Goal: Information Seeking & Learning: Learn about a topic

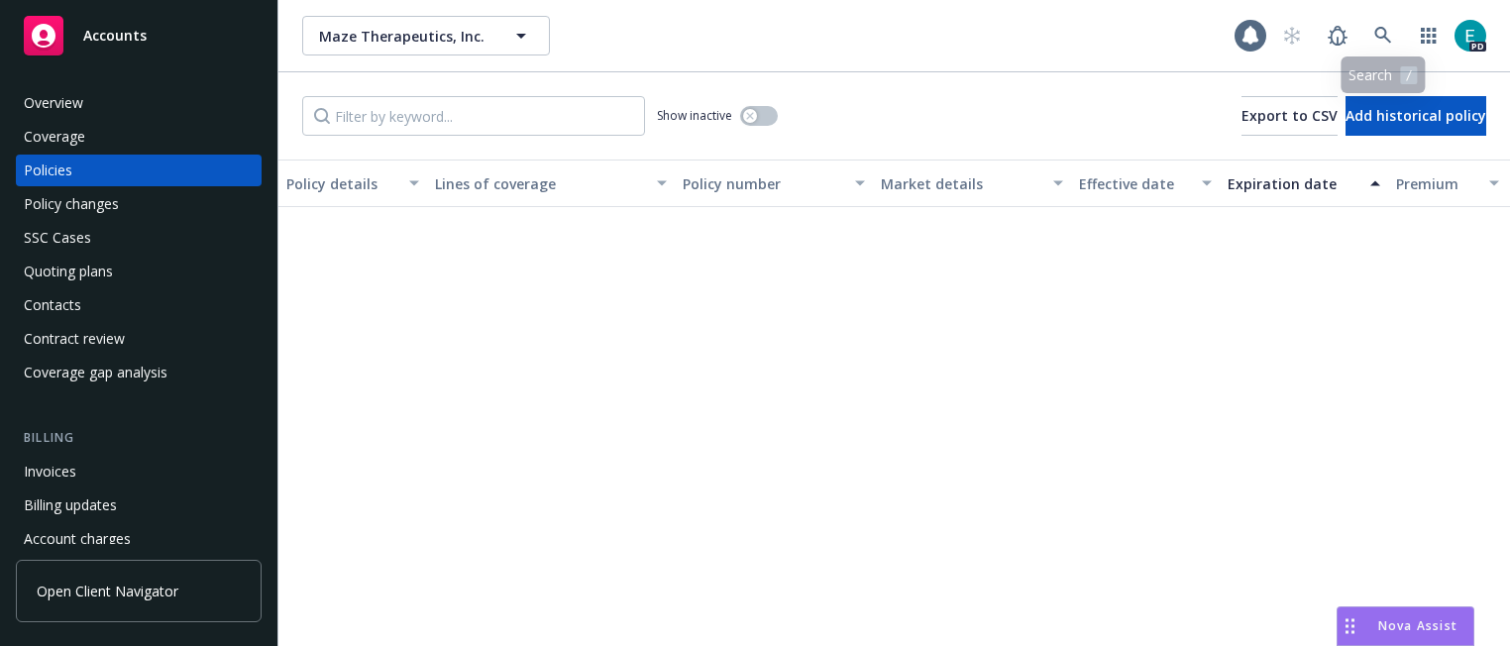
scroll to position [558, 0]
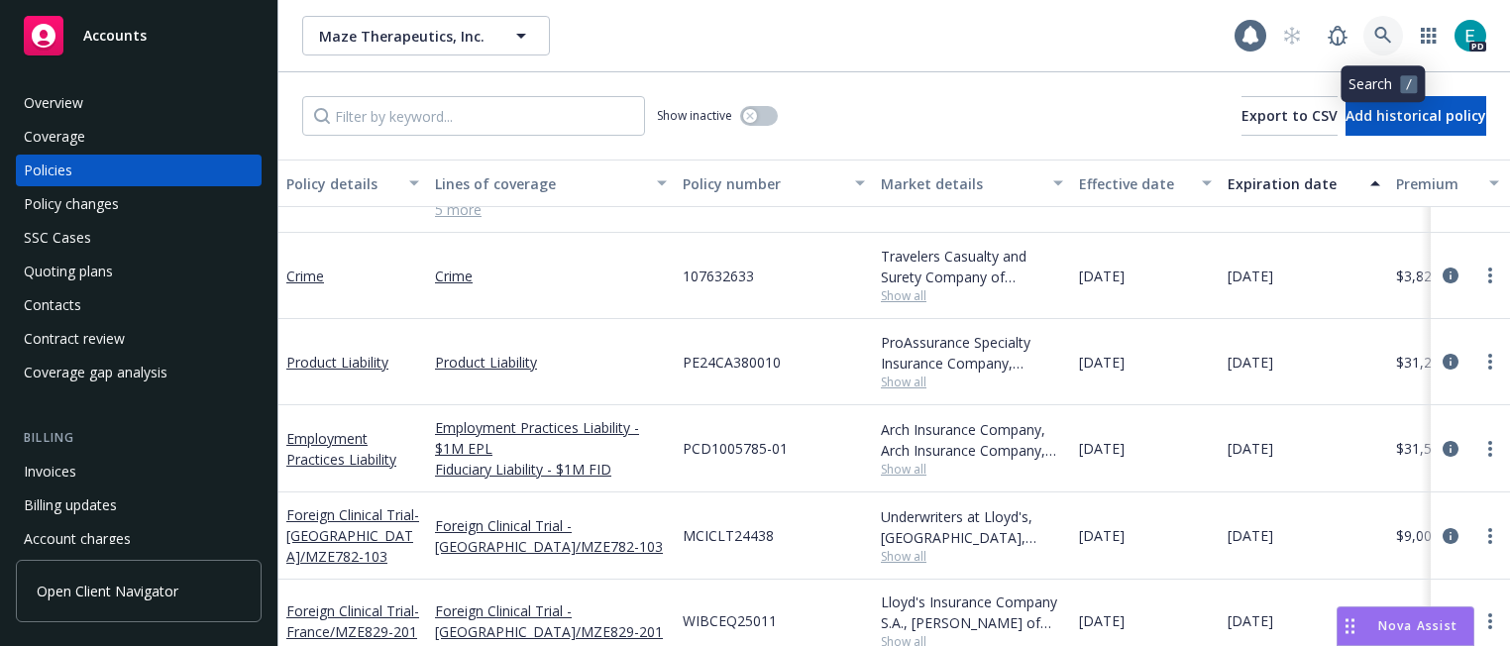
click at [1376, 37] on icon at bounding box center [1382, 35] width 17 height 17
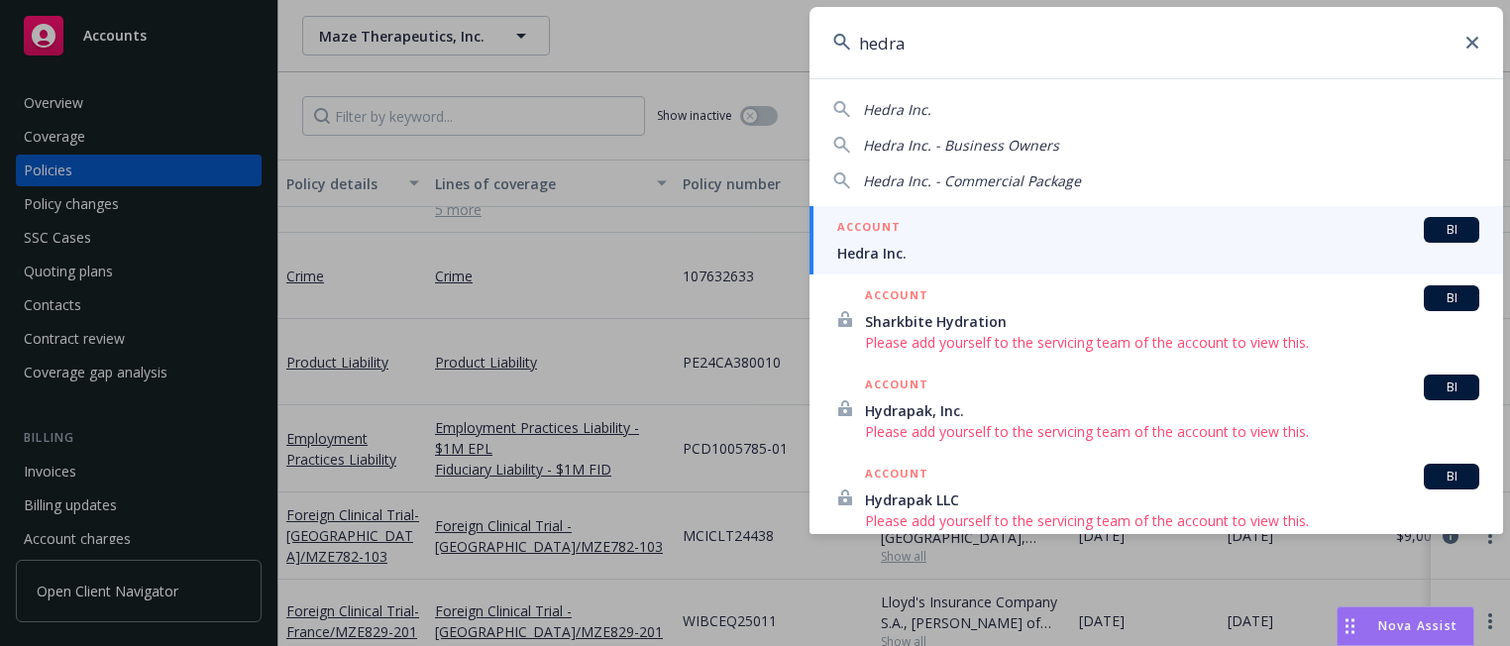
type input "hedra"
click at [1304, 252] on span "Hedra Inc." at bounding box center [1158, 253] width 642 height 21
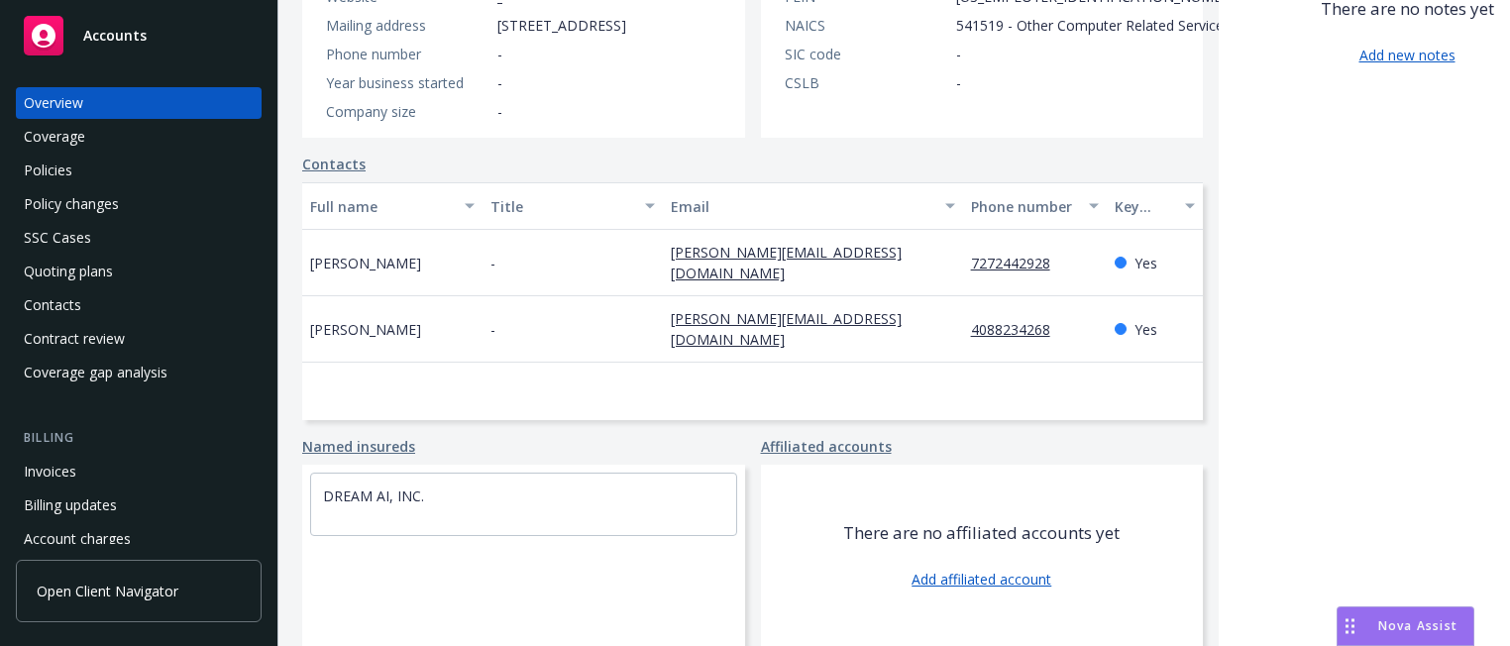
scroll to position [411, 0]
click at [42, 171] on div "Policies" at bounding box center [48, 171] width 49 height 32
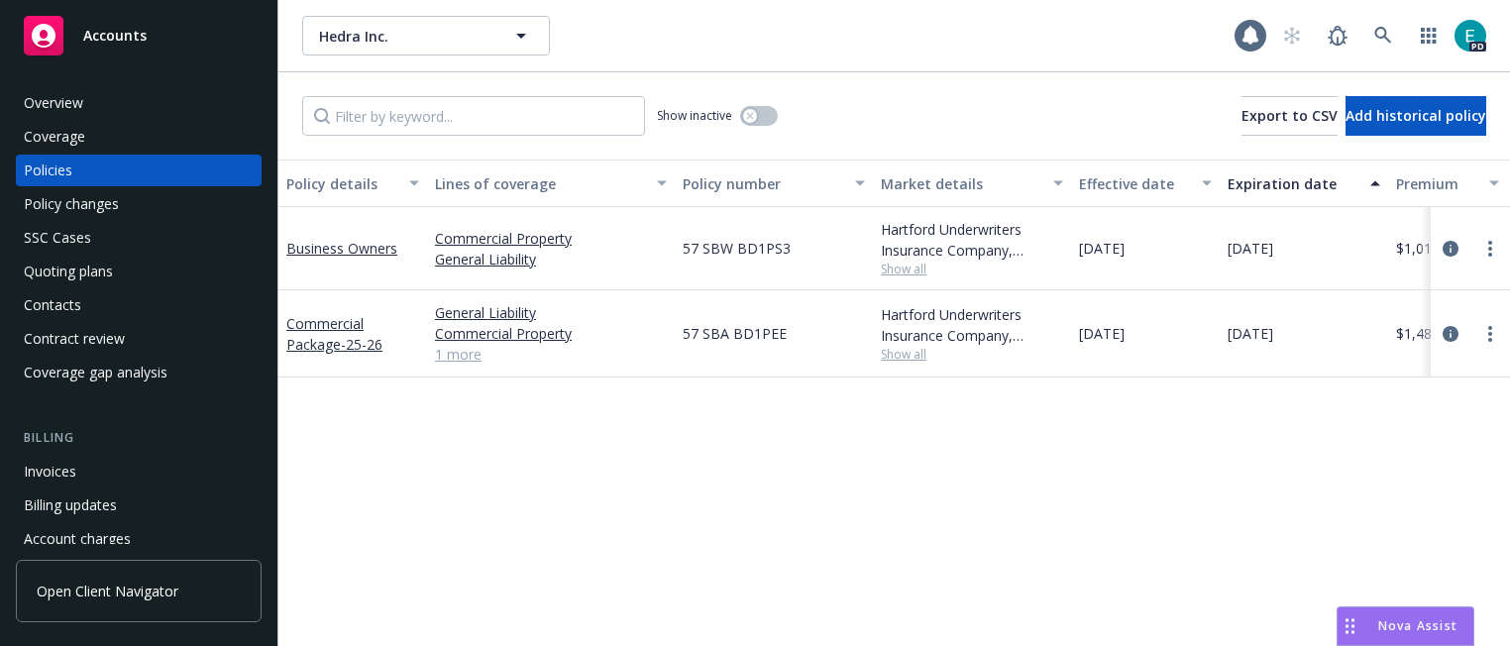
click at [99, 249] on div "SSC Cases" at bounding box center [139, 238] width 230 height 32
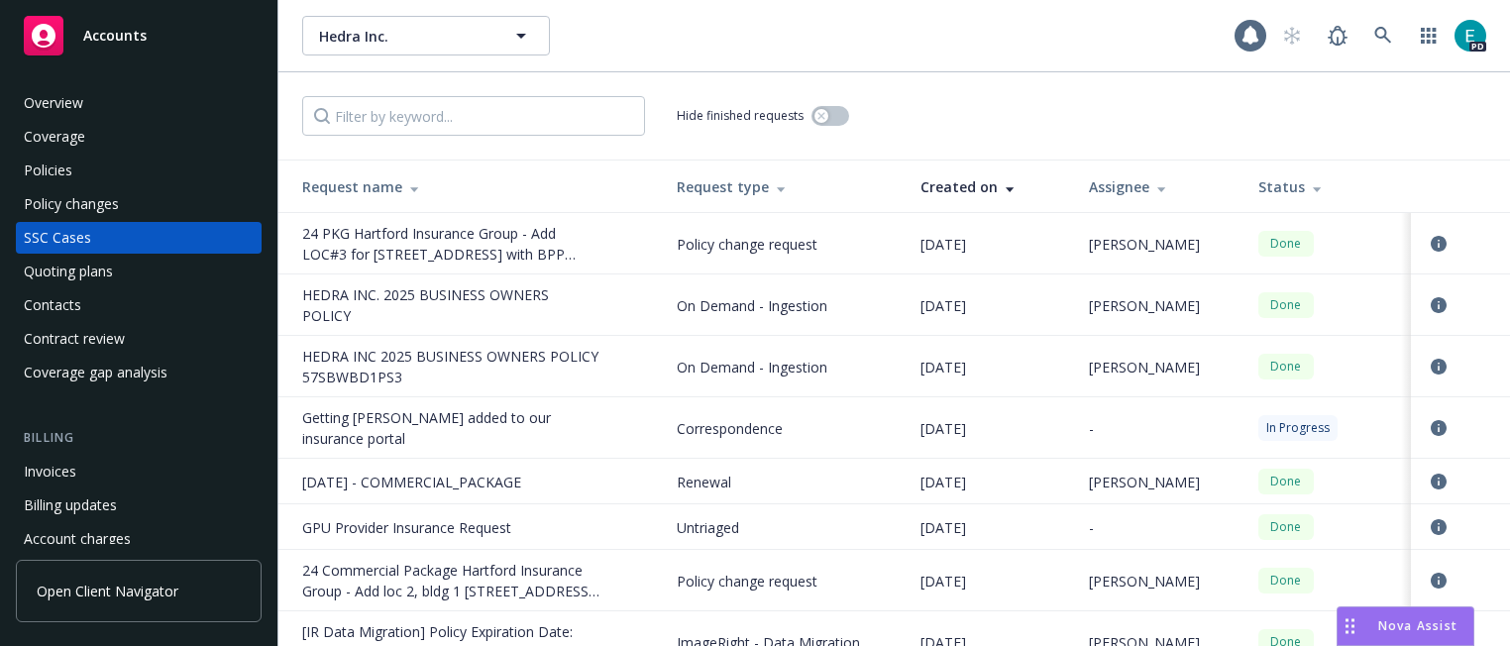
click at [89, 266] on div "Quoting plans" at bounding box center [68, 272] width 89 height 32
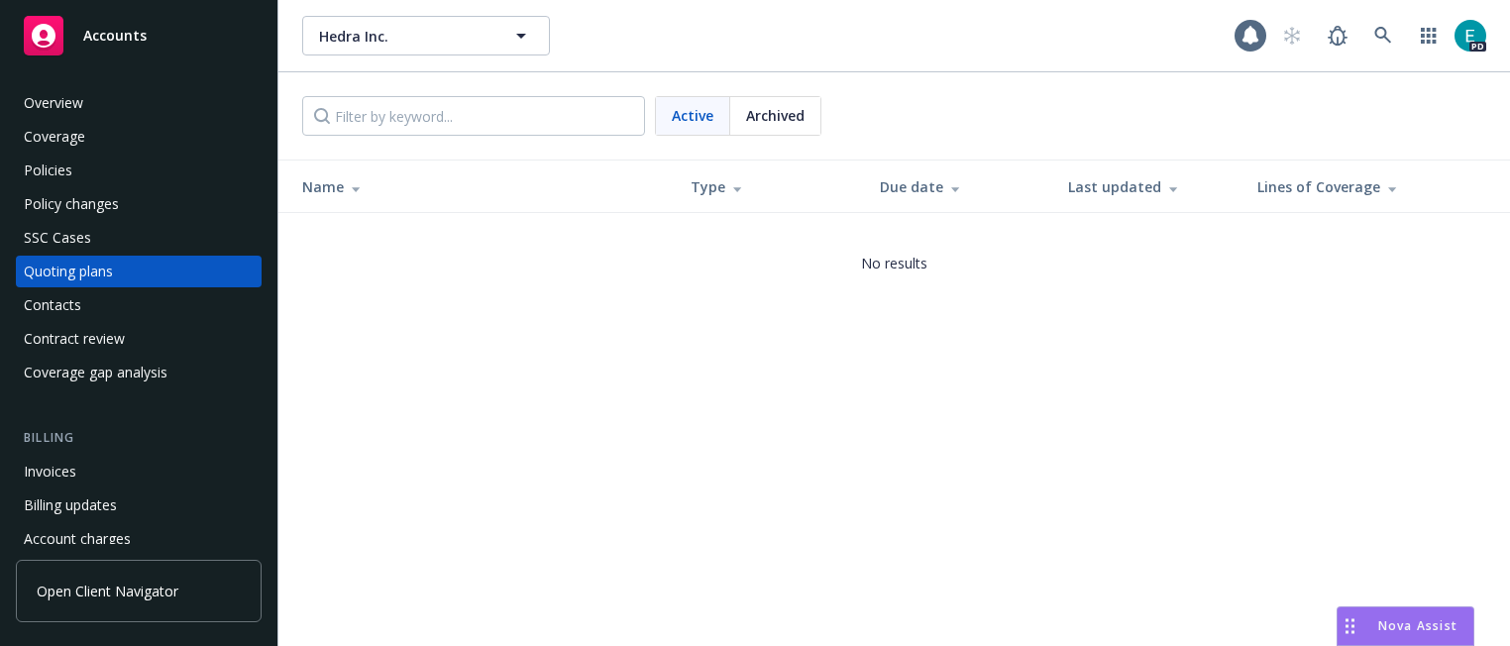
click at [62, 298] on div "Contacts" at bounding box center [52, 305] width 57 height 32
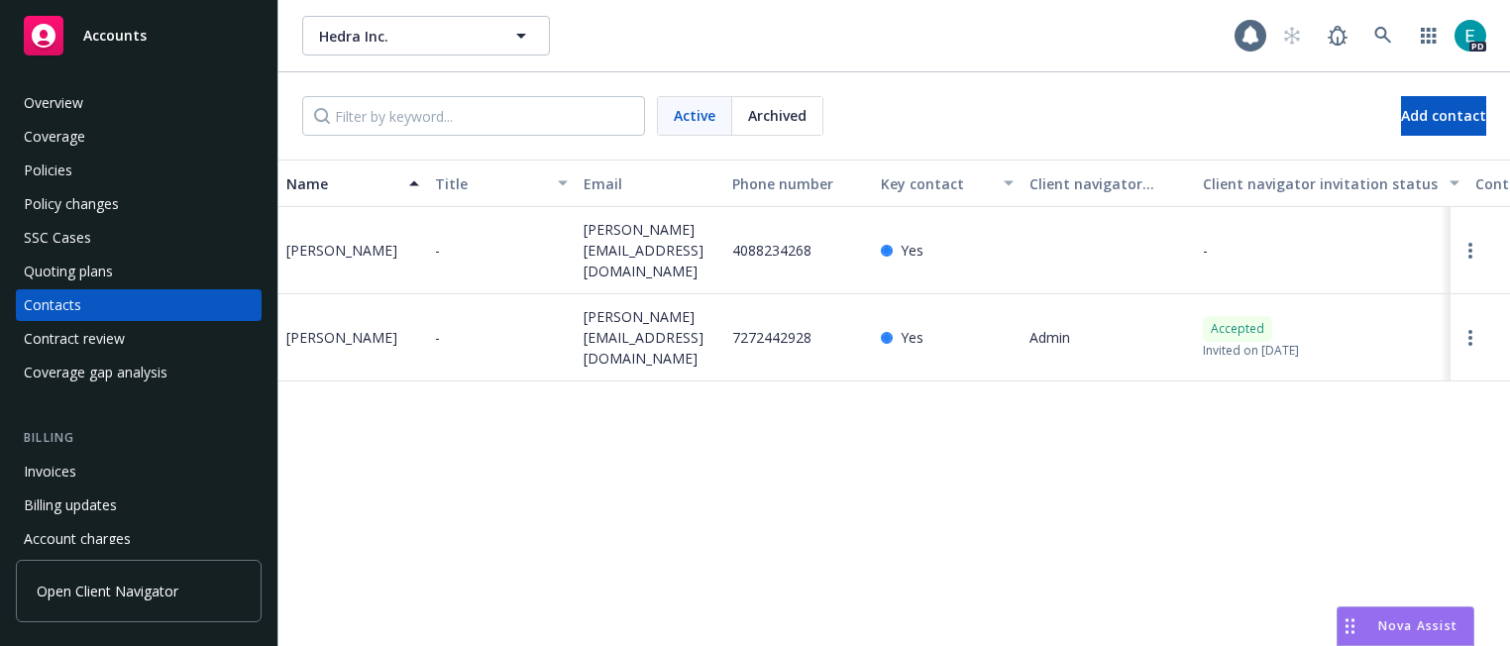
click at [63, 346] on div "Contract review" at bounding box center [74, 339] width 101 height 32
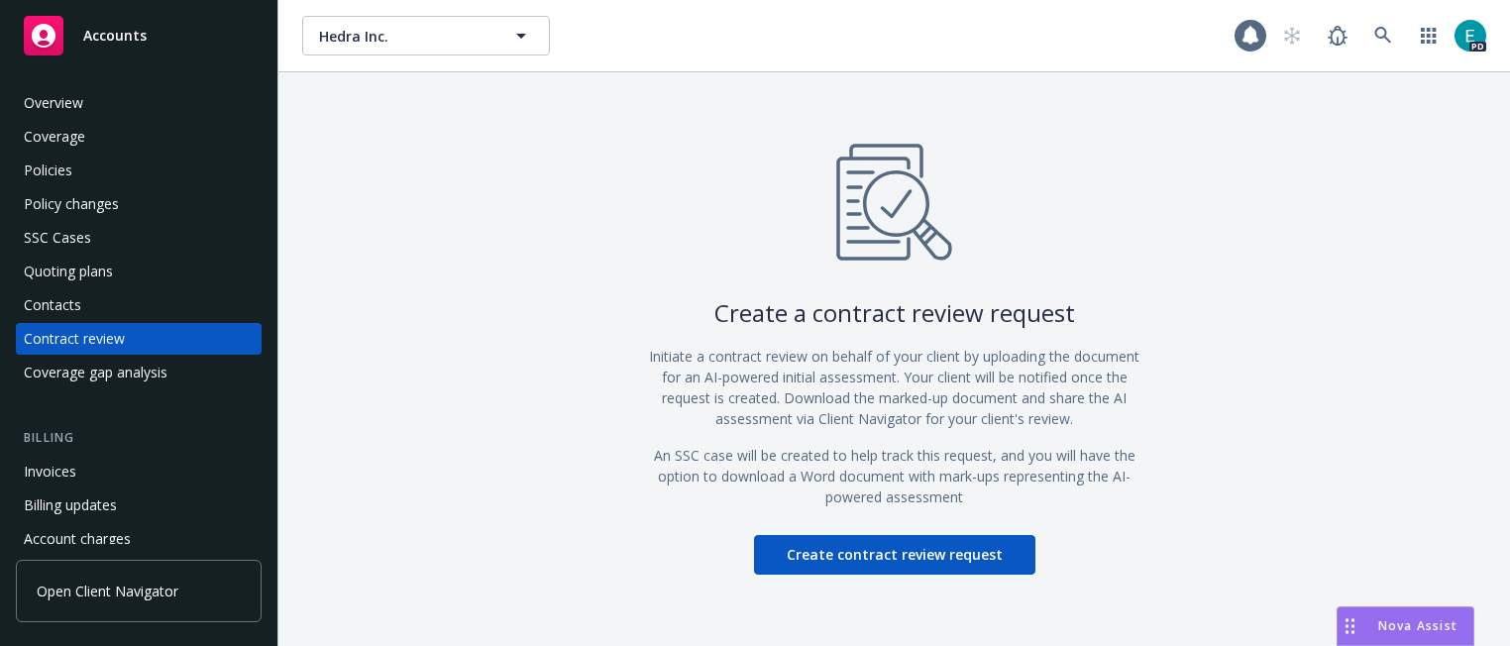
click at [50, 369] on div "Coverage gap analysis" at bounding box center [96, 373] width 144 height 32
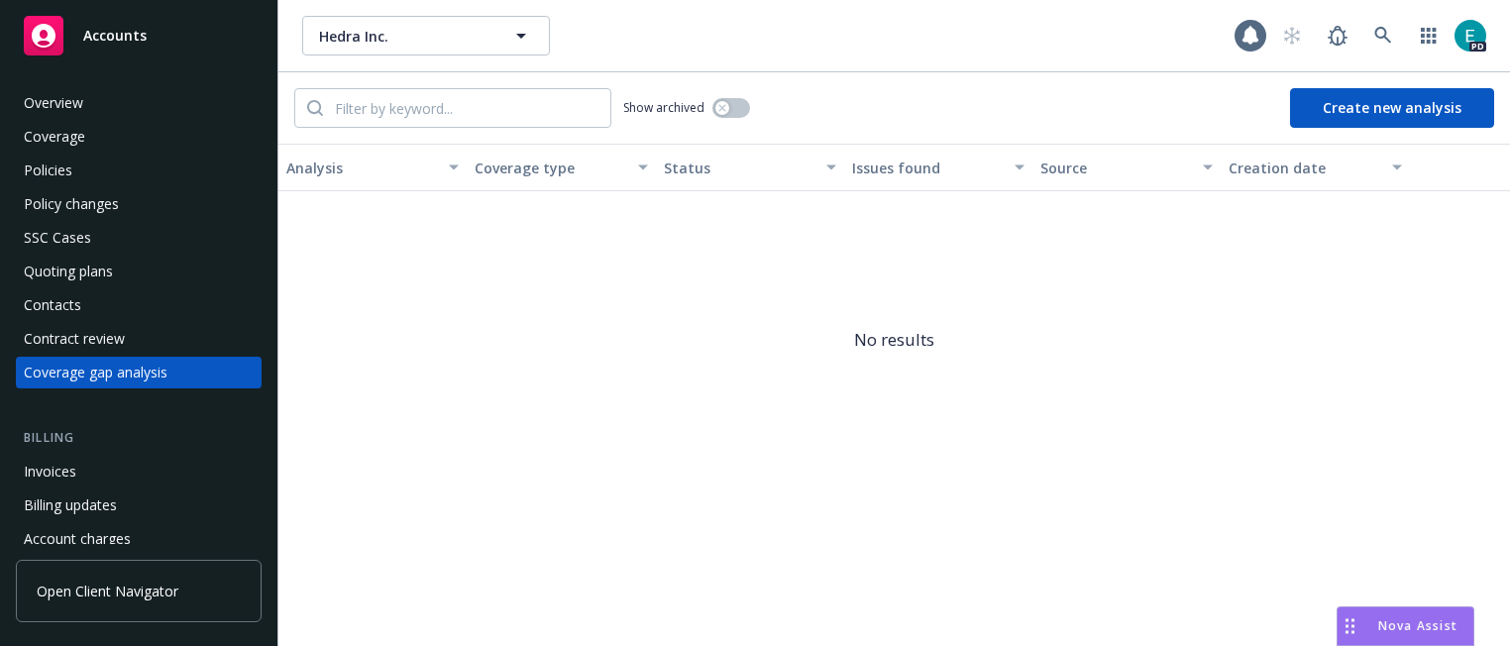
scroll to position [18, 0]
